Goal: Task Accomplishment & Management: Manage account settings

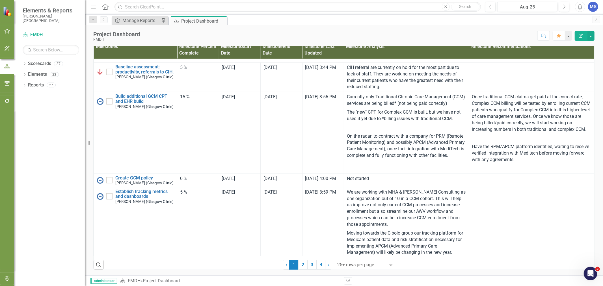
scroll to position [314, 0]
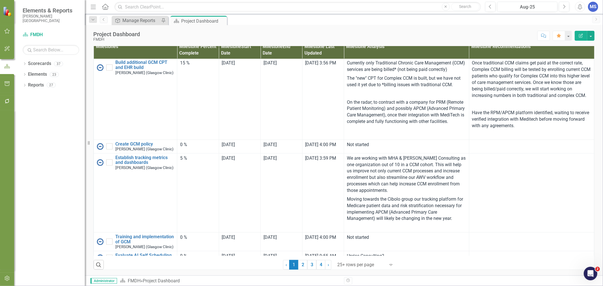
drag, startPoint x: 310, startPoint y: 267, endPoint x: 298, endPoint y: 186, distance: 81.7
click at [310, 267] on link "3" at bounding box center [311, 265] width 9 height 10
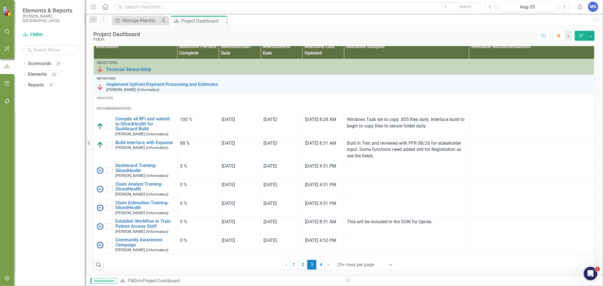
checkbox input "true"
checkbox input "false"
checkbox input "true"
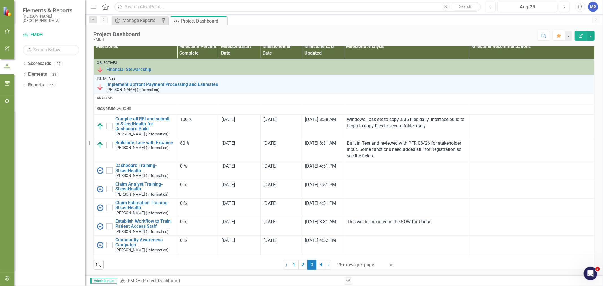
checkbox input "true"
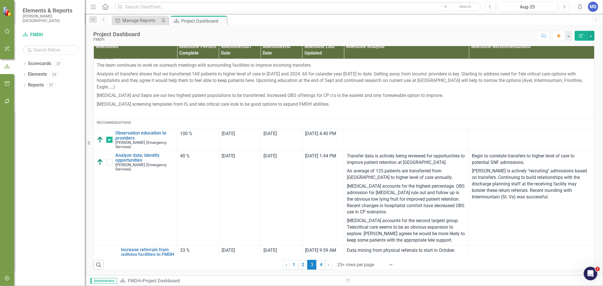
scroll to position [370, 0]
drag, startPoint x: 302, startPoint y: 266, endPoint x: 326, endPoint y: 170, distance: 98.7
click at [302, 265] on link "2" at bounding box center [302, 265] width 9 height 10
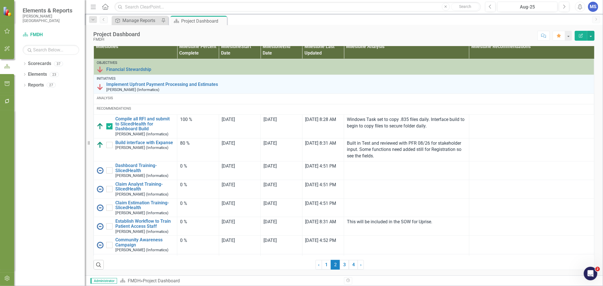
checkbox input "false"
checkbox input "true"
checkbox input "false"
checkbox input "true"
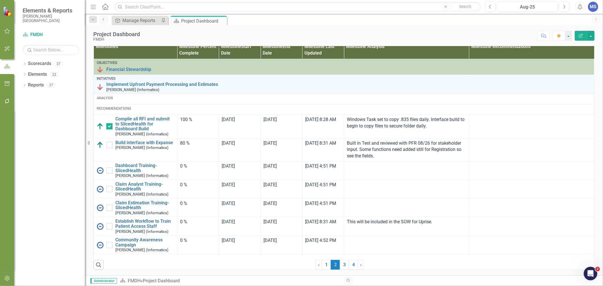
checkbox input "true"
checkbox input "false"
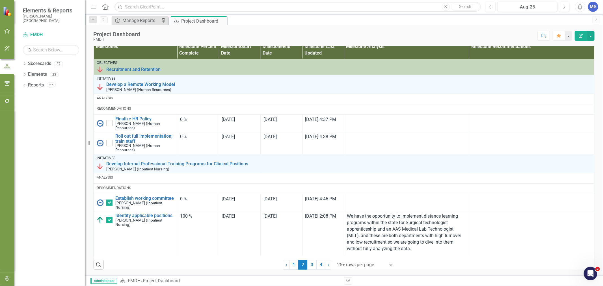
click at [492, 5] on button "Previous" at bounding box center [490, 7] width 10 height 10
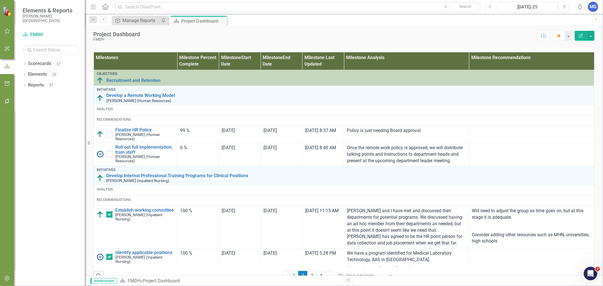
scroll to position [314, 0]
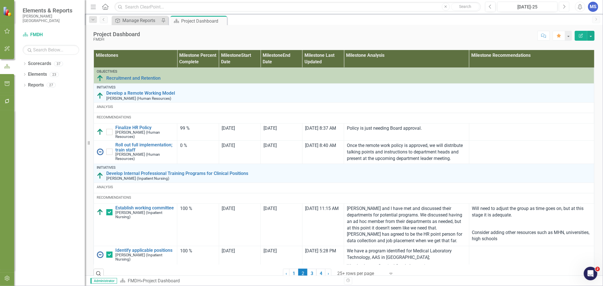
click at [564, 6] on icon "Next" at bounding box center [564, 6] width 3 height 5
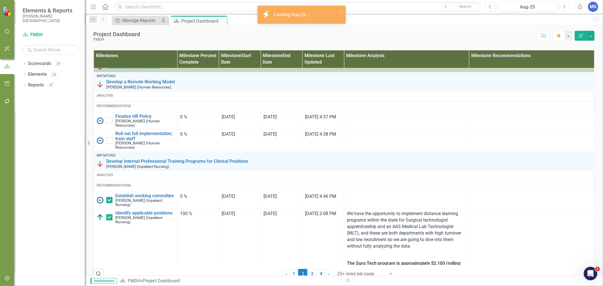
scroll to position [31, 0]
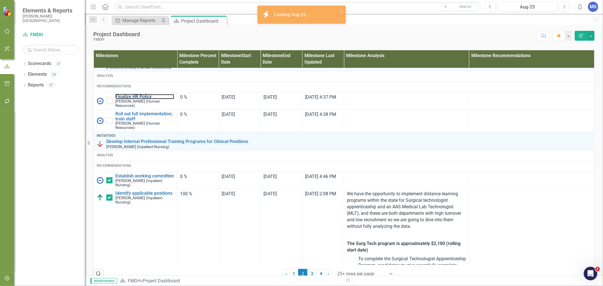
click at [139, 99] on link "Finalize HR Policy" at bounding box center [144, 96] width 59 height 5
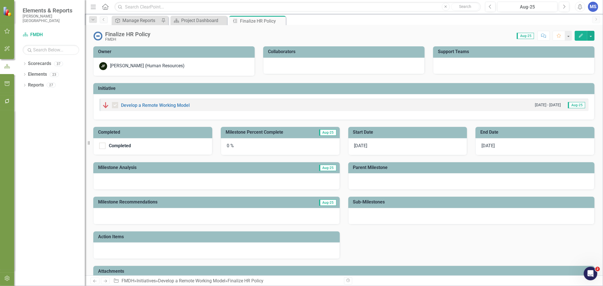
click at [0, 0] on icon "Close" at bounding box center [0, 0] width 0 height 0
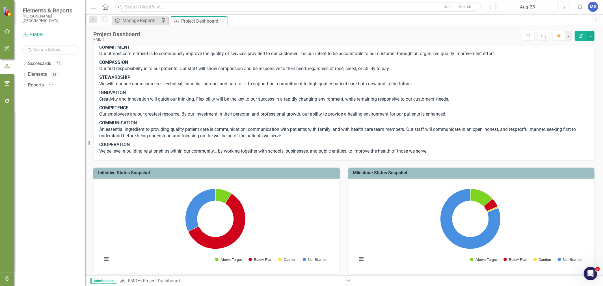
scroll to position [94, 0]
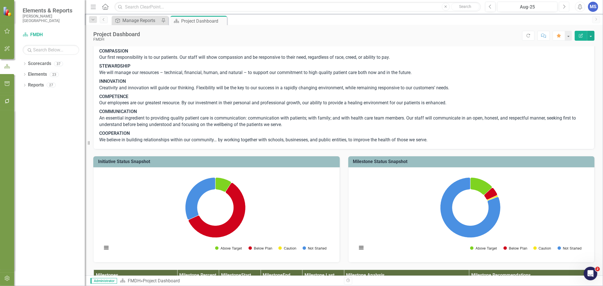
click at [567, 6] on button "Next" at bounding box center [564, 7] width 10 height 10
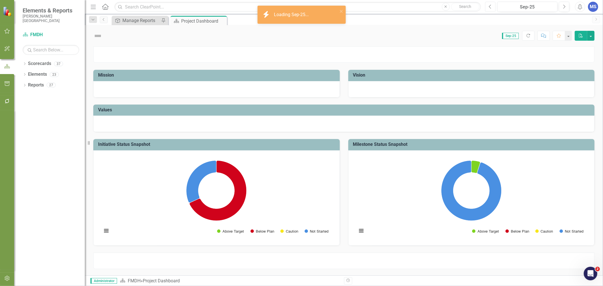
click at [491, 8] on icon "button" at bounding box center [490, 7] width 2 height 4
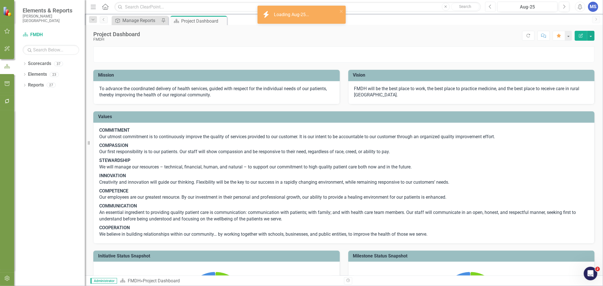
click at [490, 8] on icon "Previous" at bounding box center [490, 6] width 3 height 5
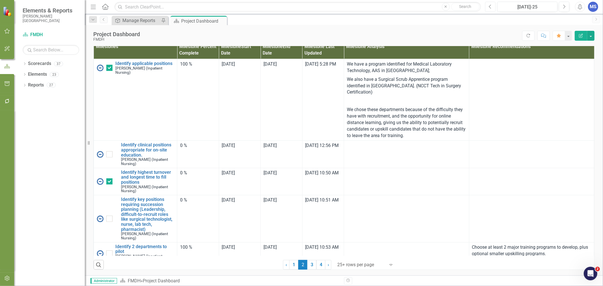
scroll to position [188, 0]
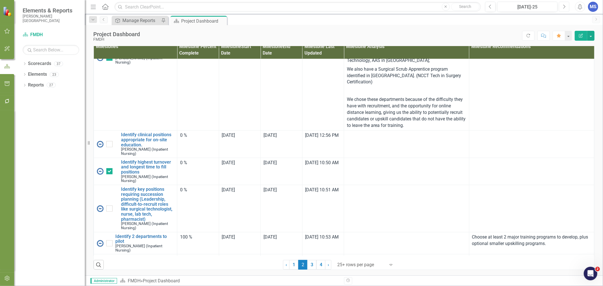
click at [562, 6] on button "Next" at bounding box center [564, 7] width 10 height 10
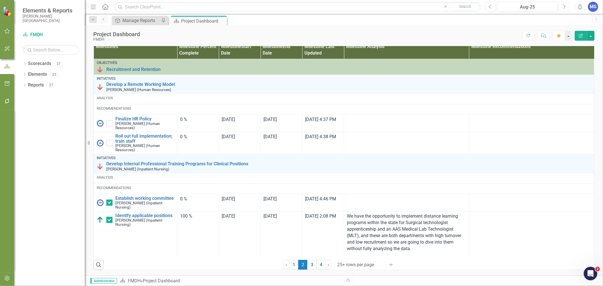
scroll to position [345, 0]
click at [136, 122] on link "Finalize HR Policy" at bounding box center [144, 118] width 59 height 5
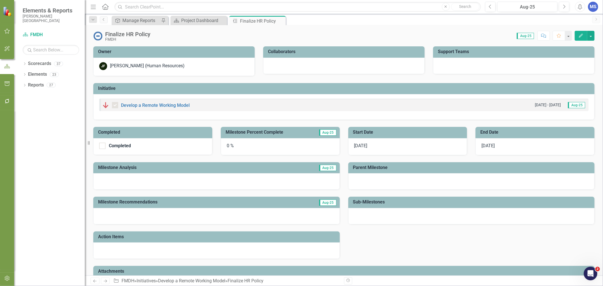
click at [296, 142] on div "0 %" at bounding box center [280, 146] width 119 height 17
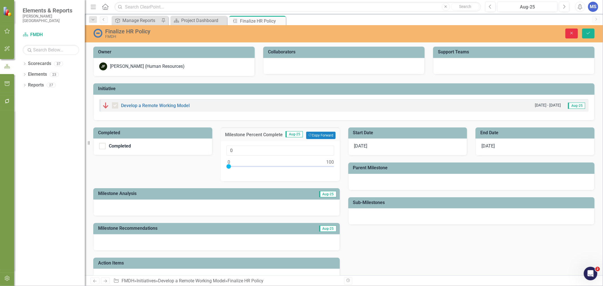
click at [574, 34] on icon "Close" at bounding box center [571, 33] width 5 height 4
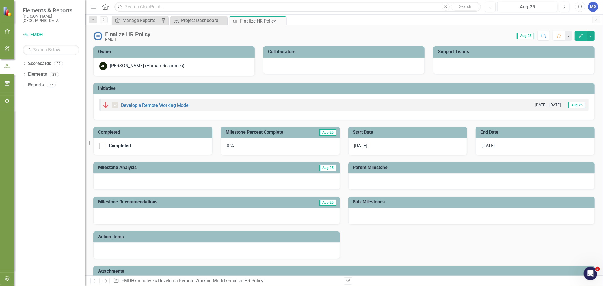
click at [0, 0] on icon "Close" at bounding box center [0, 0] width 0 height 0
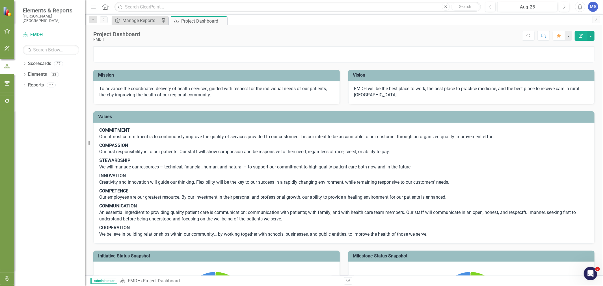
click at [25, 63] on icon "Dropdown" at bounding box center [25, 64] width 4 height 3
click at [28, 75] on icon "Dropdown" at bounding box center [27, 74] width 4 height 3
drag, startPoint x: 33, startPoint y: 117, endPoint x: 41, endPoint y: 141, distance: 25.7
click at [33, 117] on icon "Dropdown" at bounding box center [33, 116] width 4 height 3
click at [52, 160] on link "Health Information Management" at bounding box center [63, 160] width 42 height 7
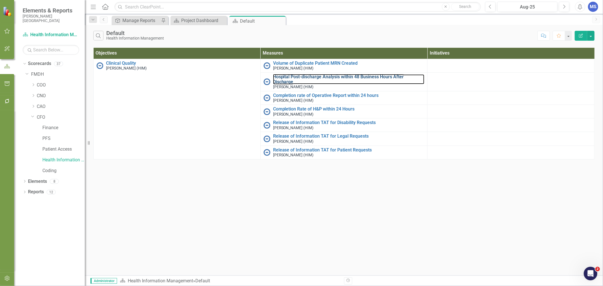
click at [312, 77] on link "Hospital Post-discharge Analysis within 48 Business Hours After Discharge" at bounding box center [349, 79] width 152 height 10
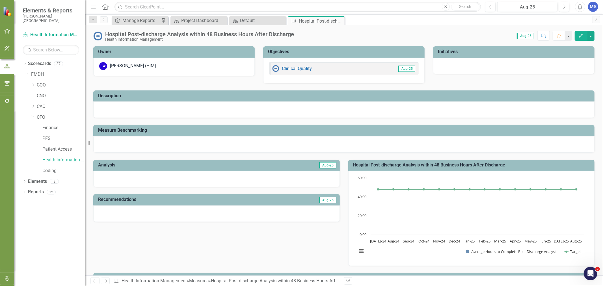
click at [0, 0] on icon "Close" at bounding box center [0, 0] width 0 height 0
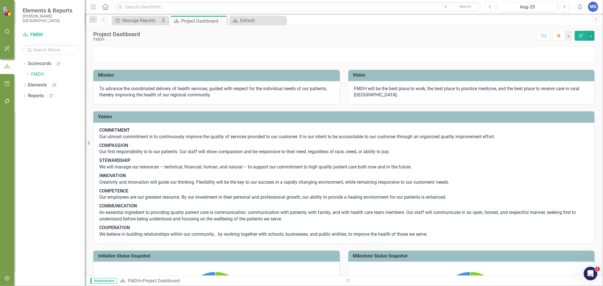
click at [27, 76] on icon "Dropdown" at bounding box center [27, 74] width 4 height 3
click at [33, 108] on icon "Dropdown" at bounding box center [33, 106] width 4 height 3
click at [48, 129] on link "HR" at bounding box center [63, 128] width 42 height 7
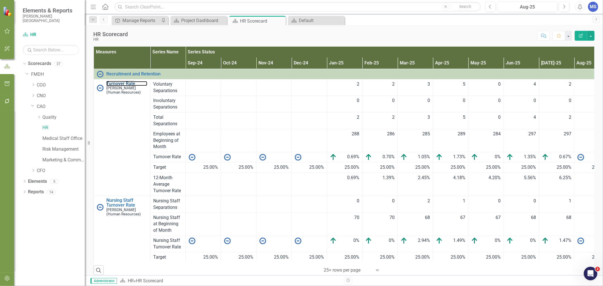
click at [124, 83] on link "Turnover Rate" at bounding box center [126, 83] width 41 height 5
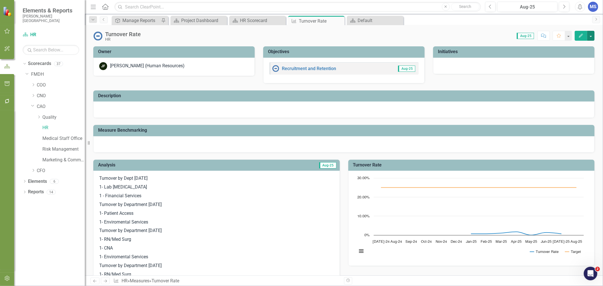
click at [591, 37] on button "button" at bounding box center [590, 36] width 7 height 10
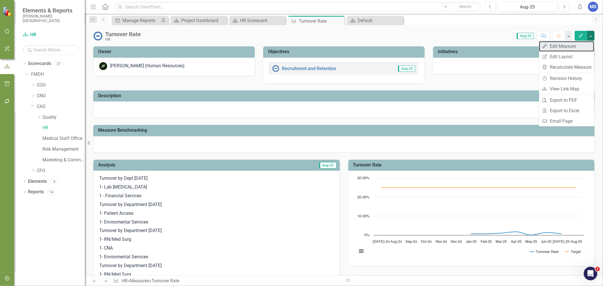
click at [570, 47] on link "Edit Edit Measure" at bounding box center [566, 46] width 55 height 10
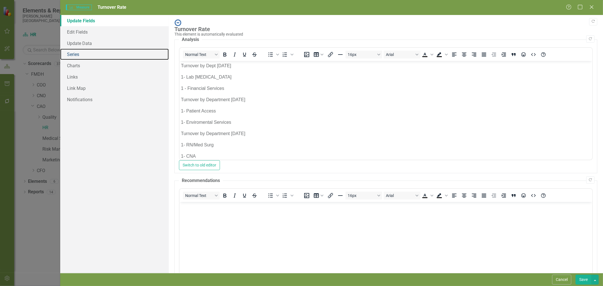
click at [76, 55] on link "Series" at bounding box center [114, 54] width 109 height 11
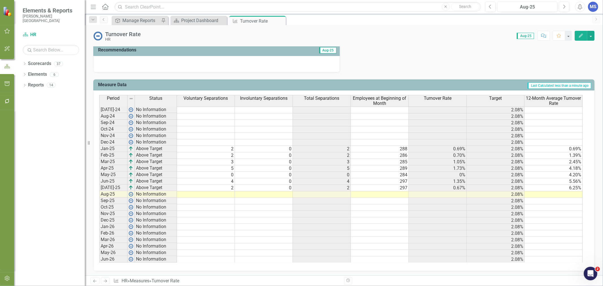
scroll to position [382, 0]
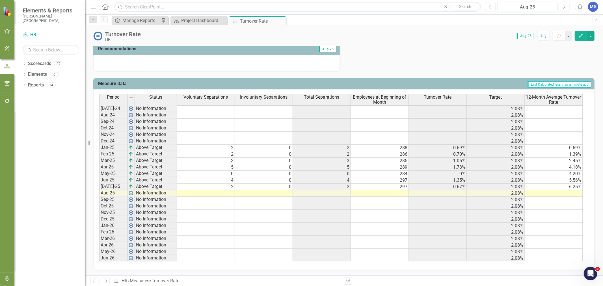
click at [490, 5] on icon "Previous" at bounding box center [490, 6] width 3 height 5
